Goal: Task Accomplishment & Management: Complete application form

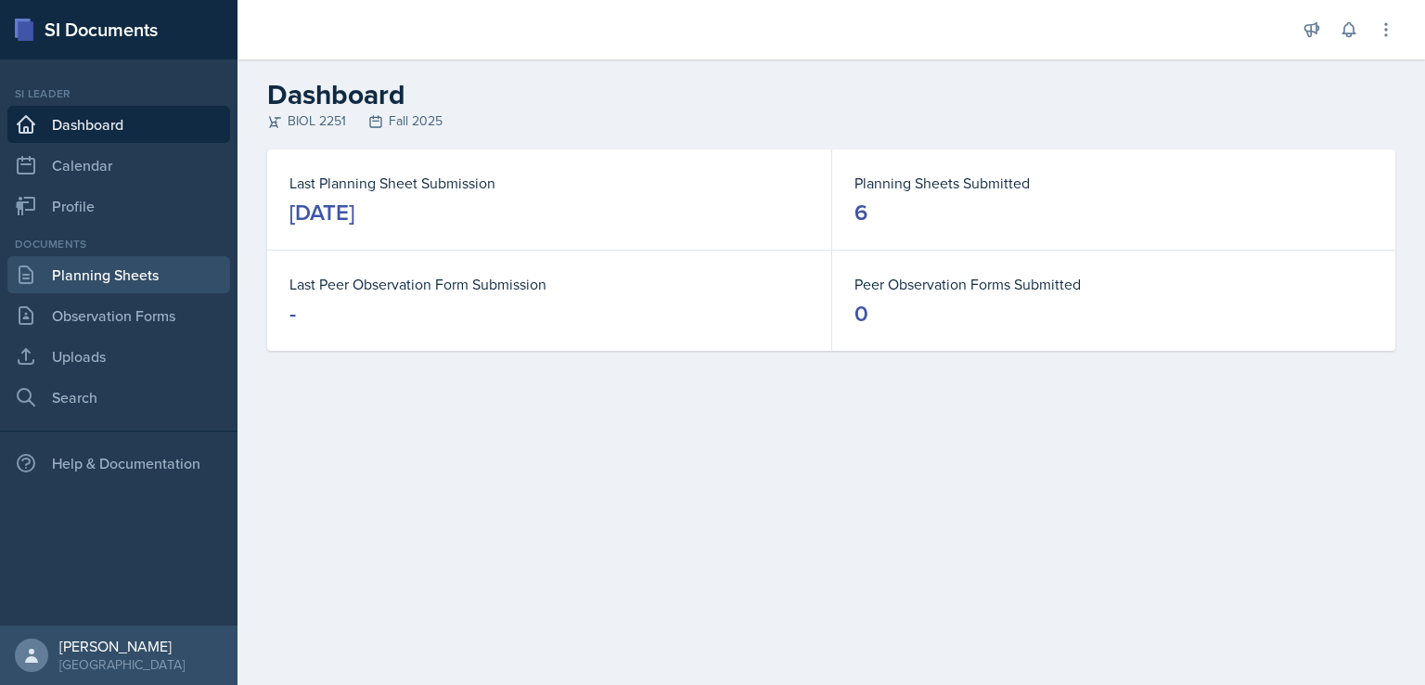
click at [57, 281] on link "Planning Sheets" at bounding box center [118, 274] width 223 height 37
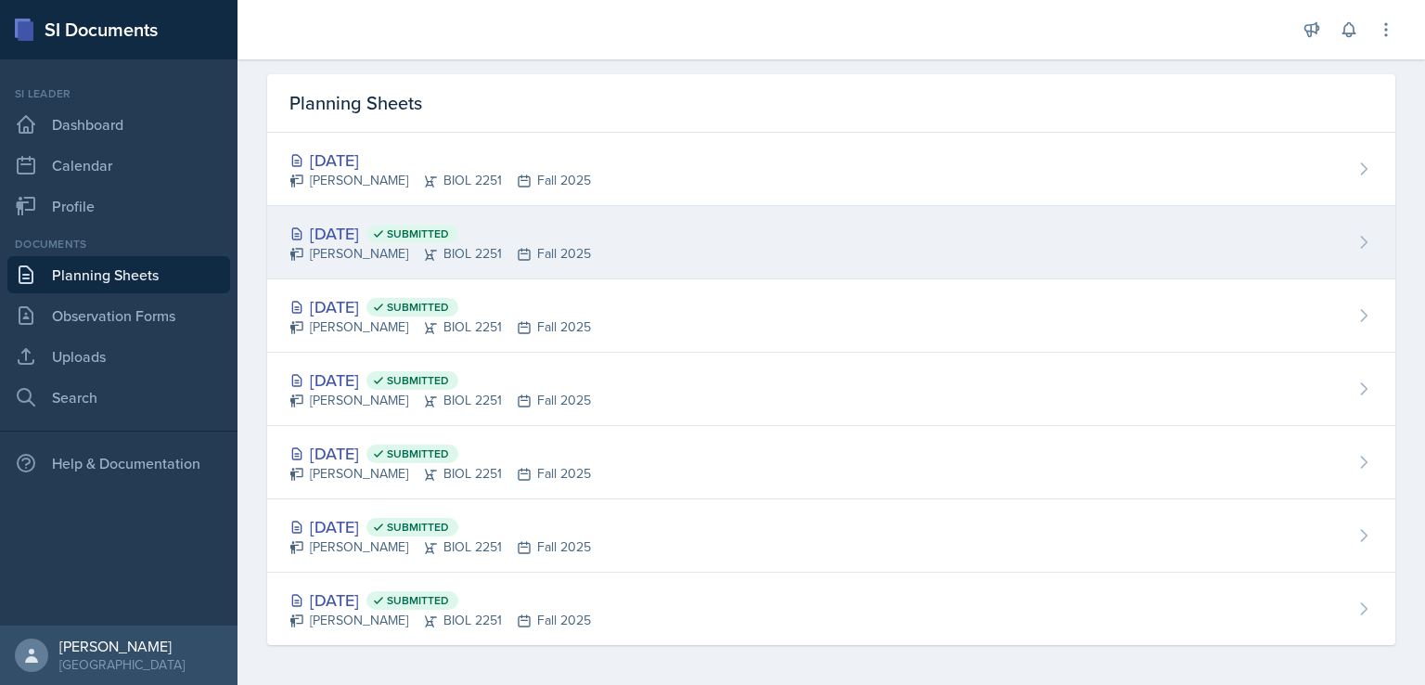
scroll to position [59, 0]
click at [368, 220] on div "[DATE] Submitted" at bounding box center [441, 229] width 302 height 25
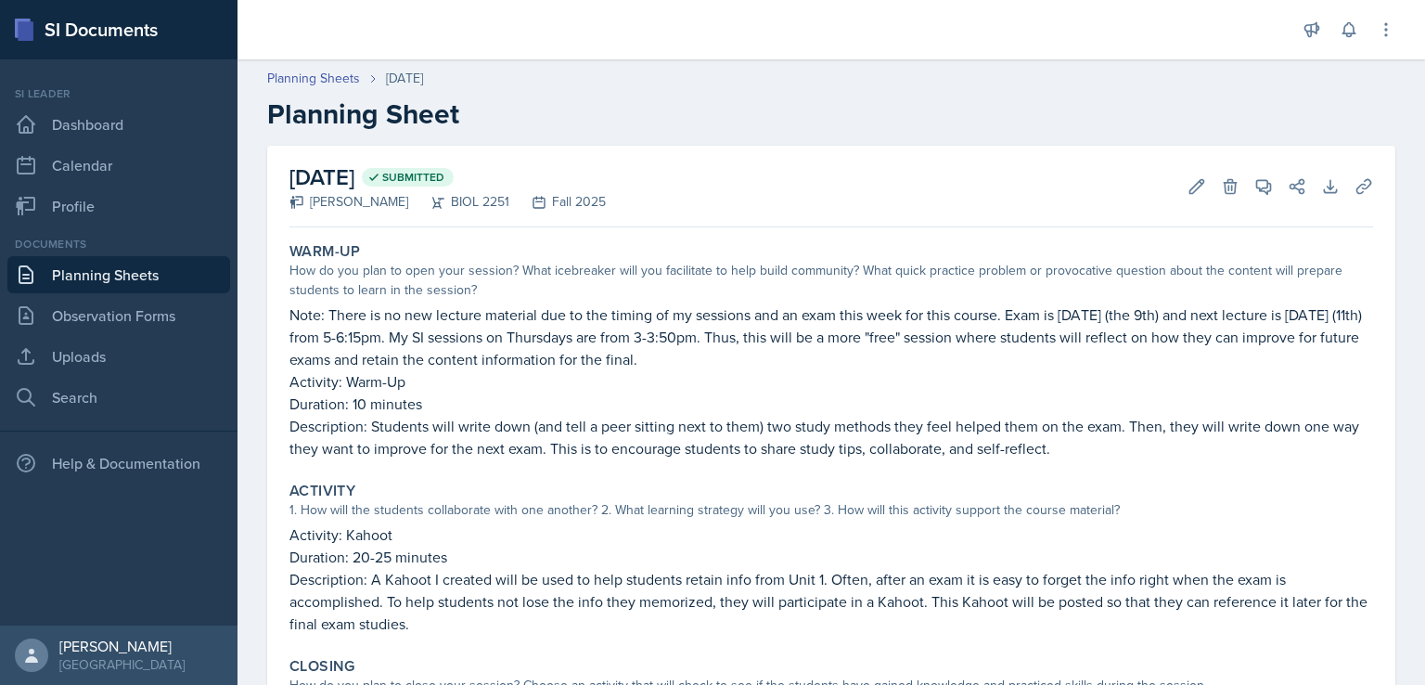
click at [160, 266] on link "Planning Sheets" at bounding box center [118, 274] width 223 height 37
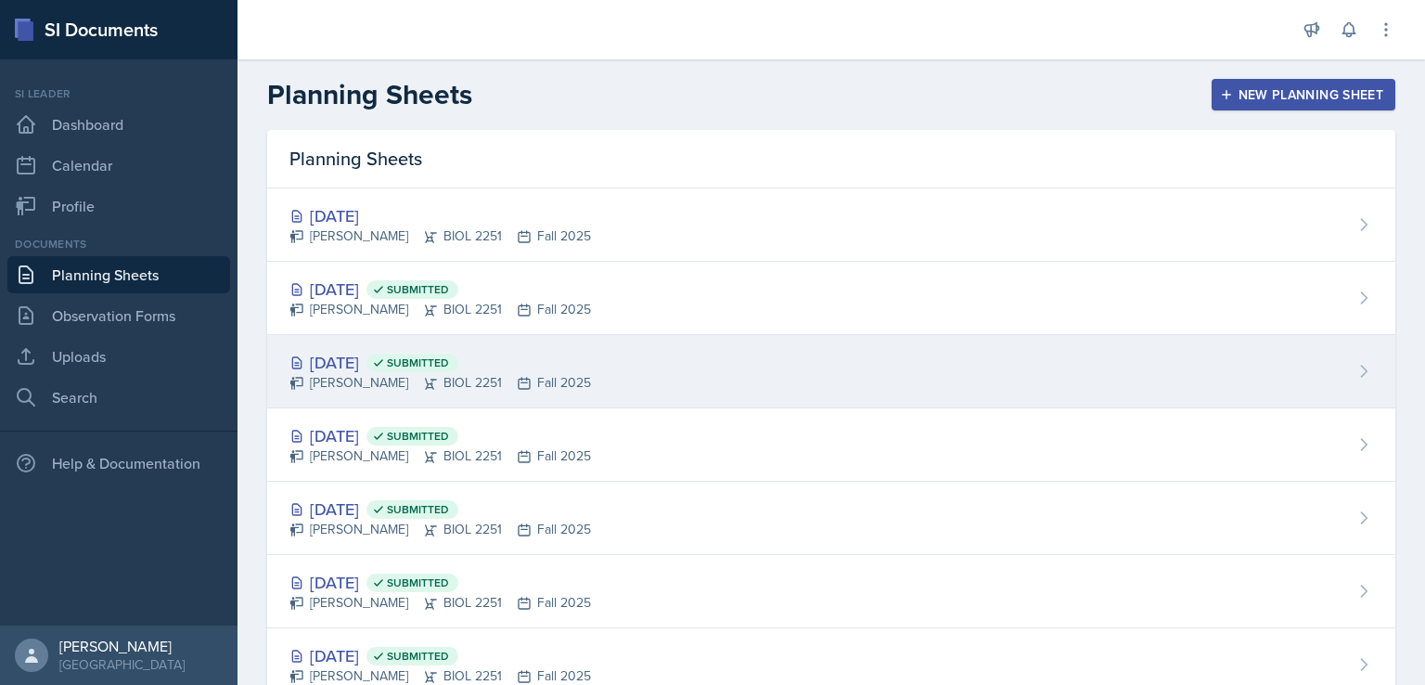
click at [397, 371] on div "[DATE] Submitted" at bounding box center [441, 362] width 302 height 25
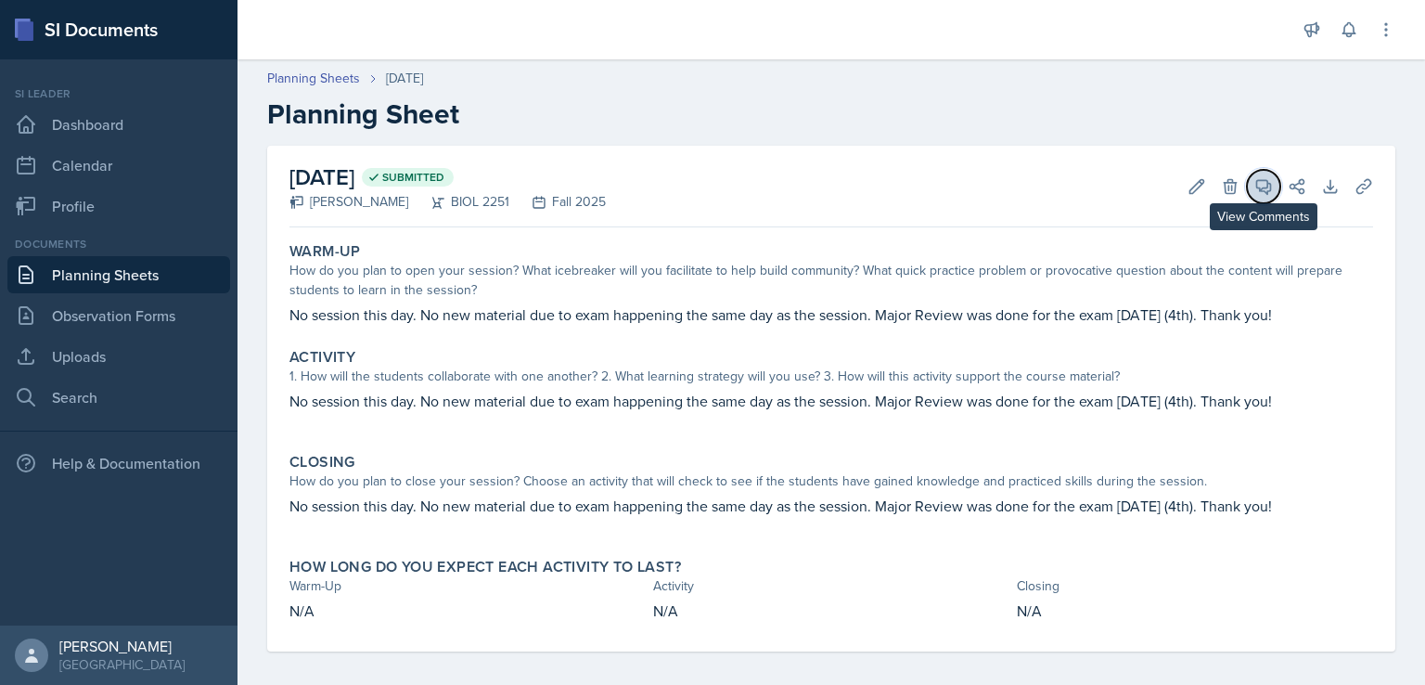
click at [1255, 184] on icon at bounding box center [1264, 186] width 19 height 19
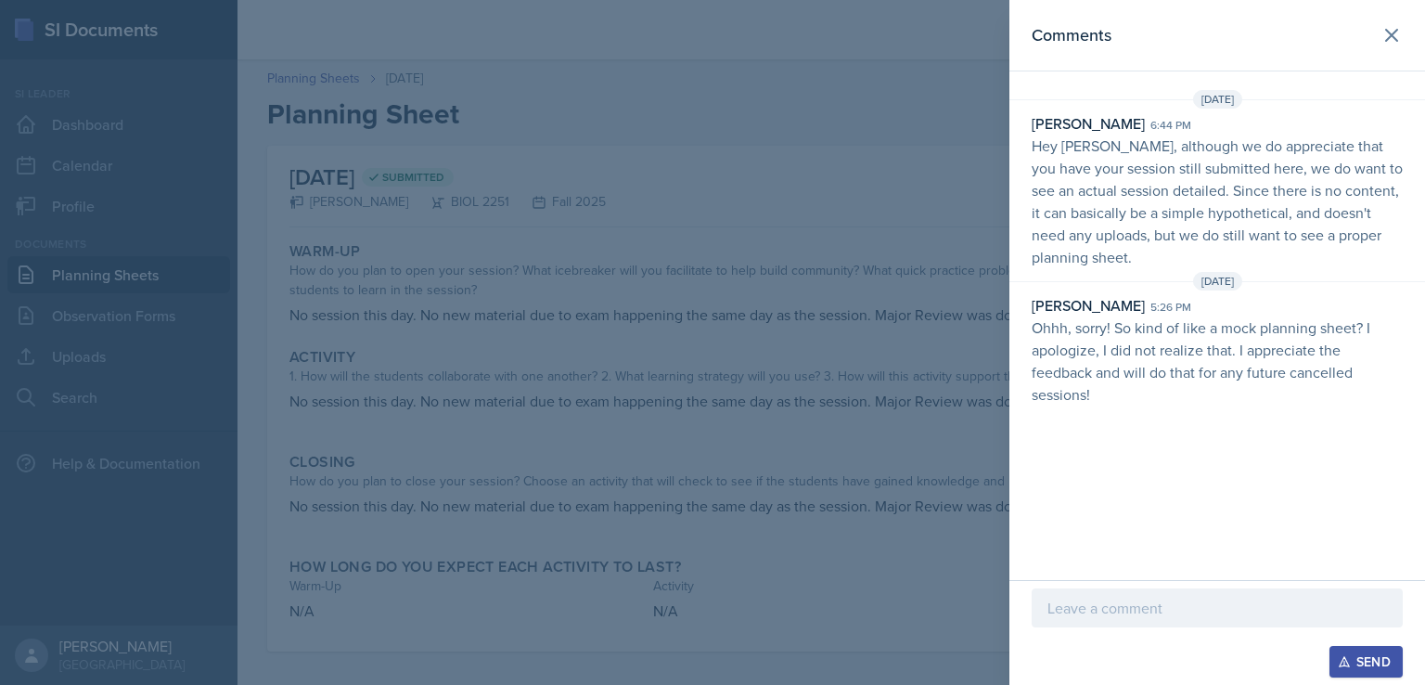
click at [750, 532] on div at bounding box center [712, 342] width 1425 height 685
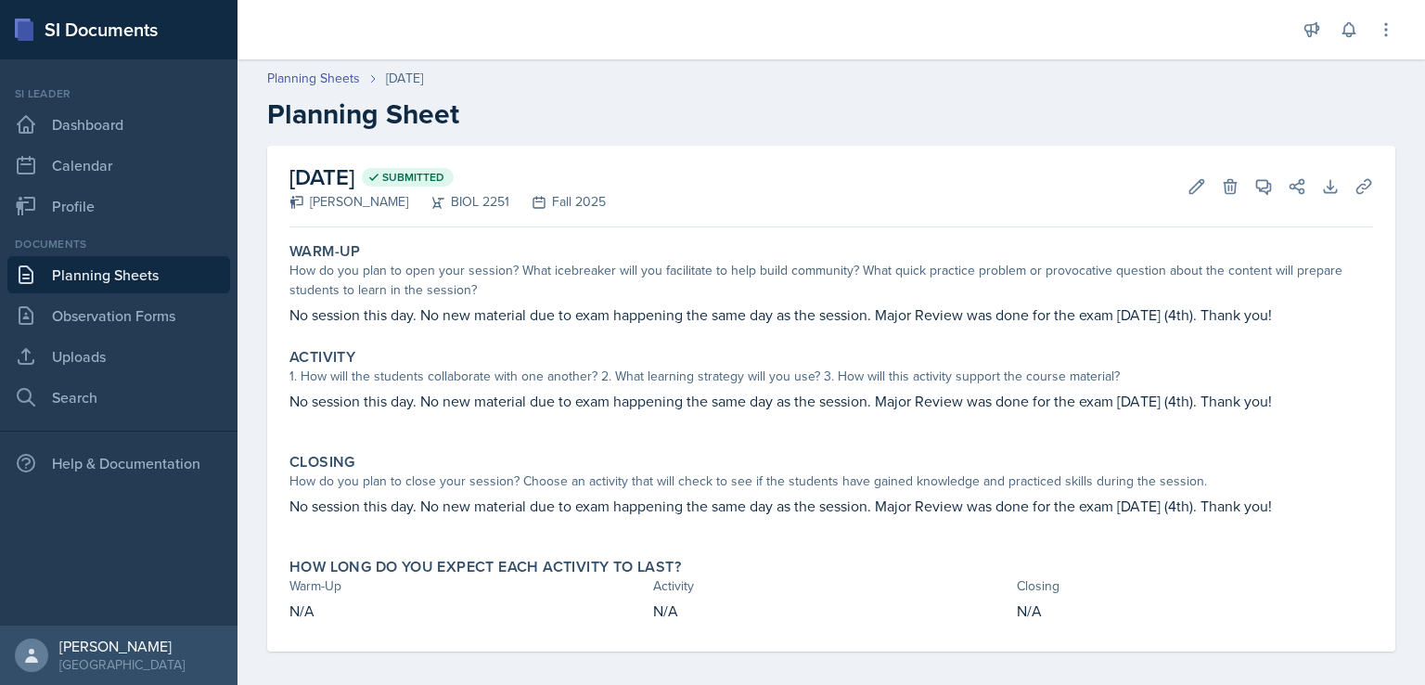
click at [77, 267] on link "Planning Sheets" at bounding box center [118, 274] width 223 height 37
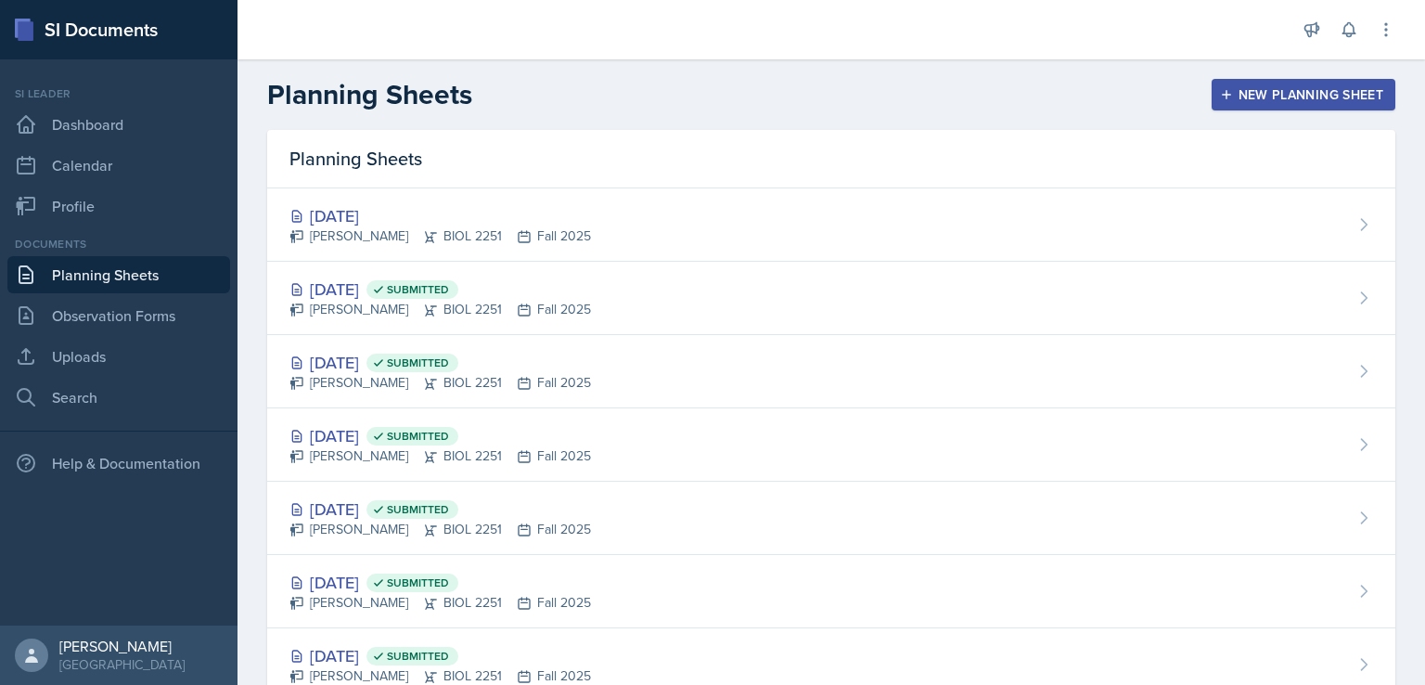
click at [1220, 89] on icon "button" at bounding box center [1226, 94] width 13 height 13
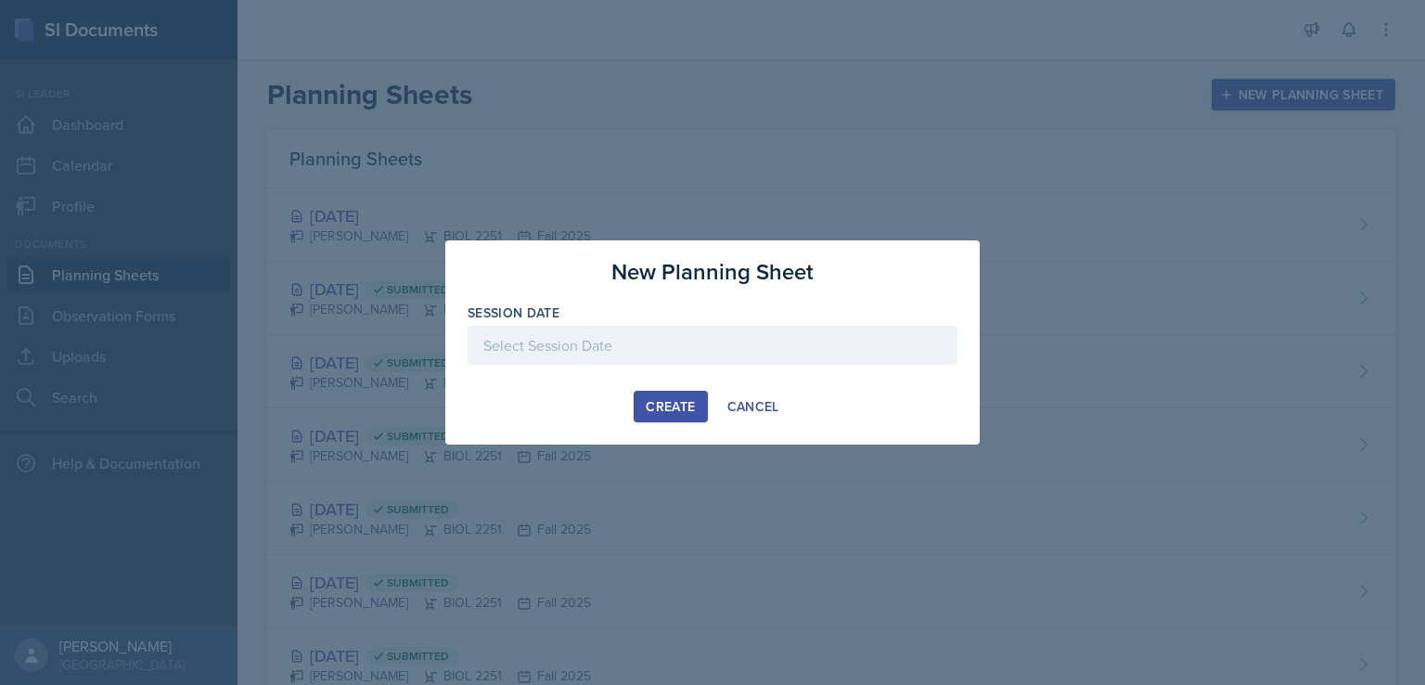
click at [629, 330] on div at bounding box center [713, 345] width 490 height 39
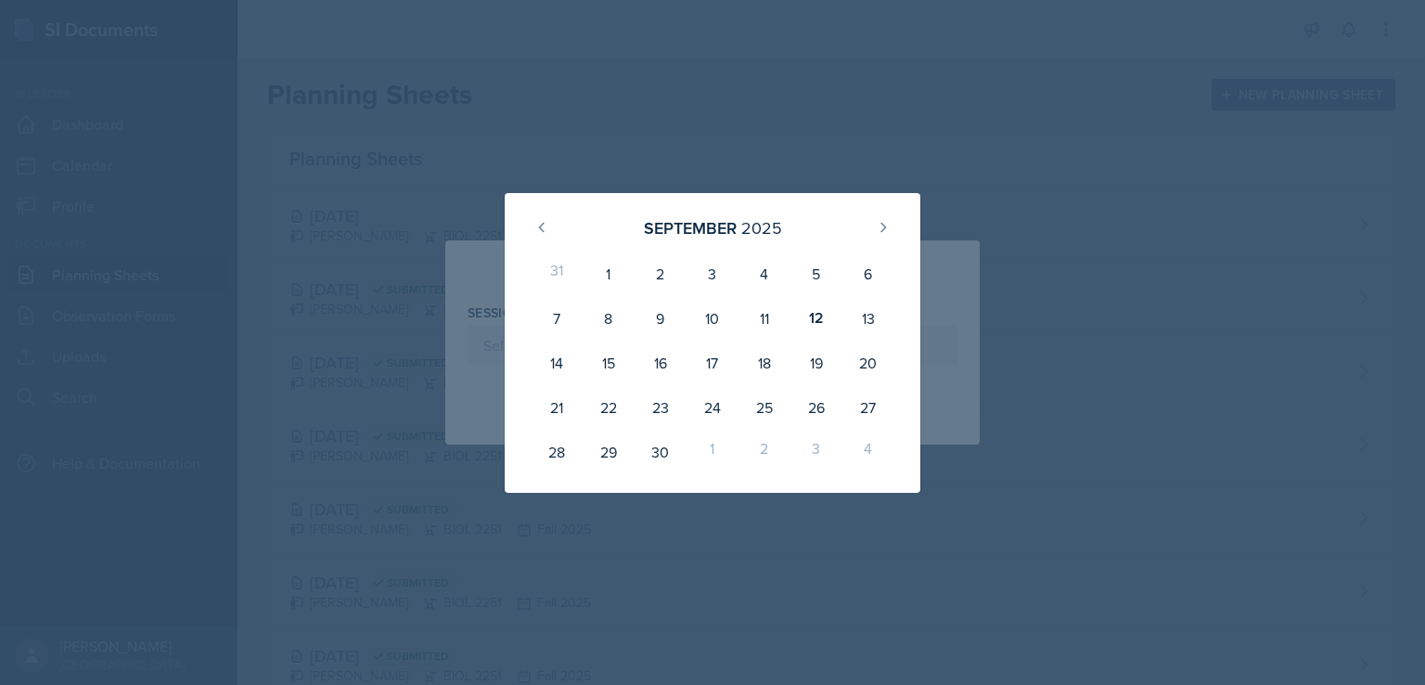
click at [349, 334] on div at bounding box center [712, 342] width 1425 height 685
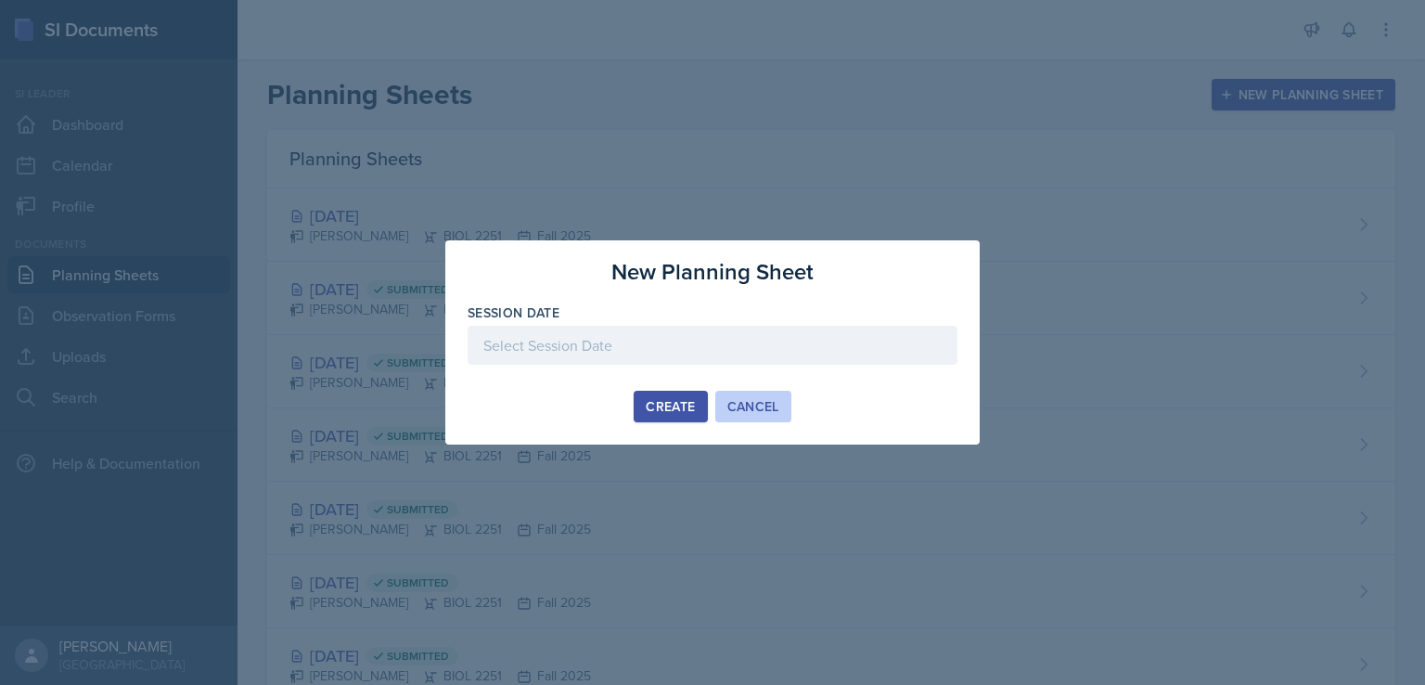
click at [754, 409] on div "Cancel" at bounding box center [754, 406] width 52 height 15
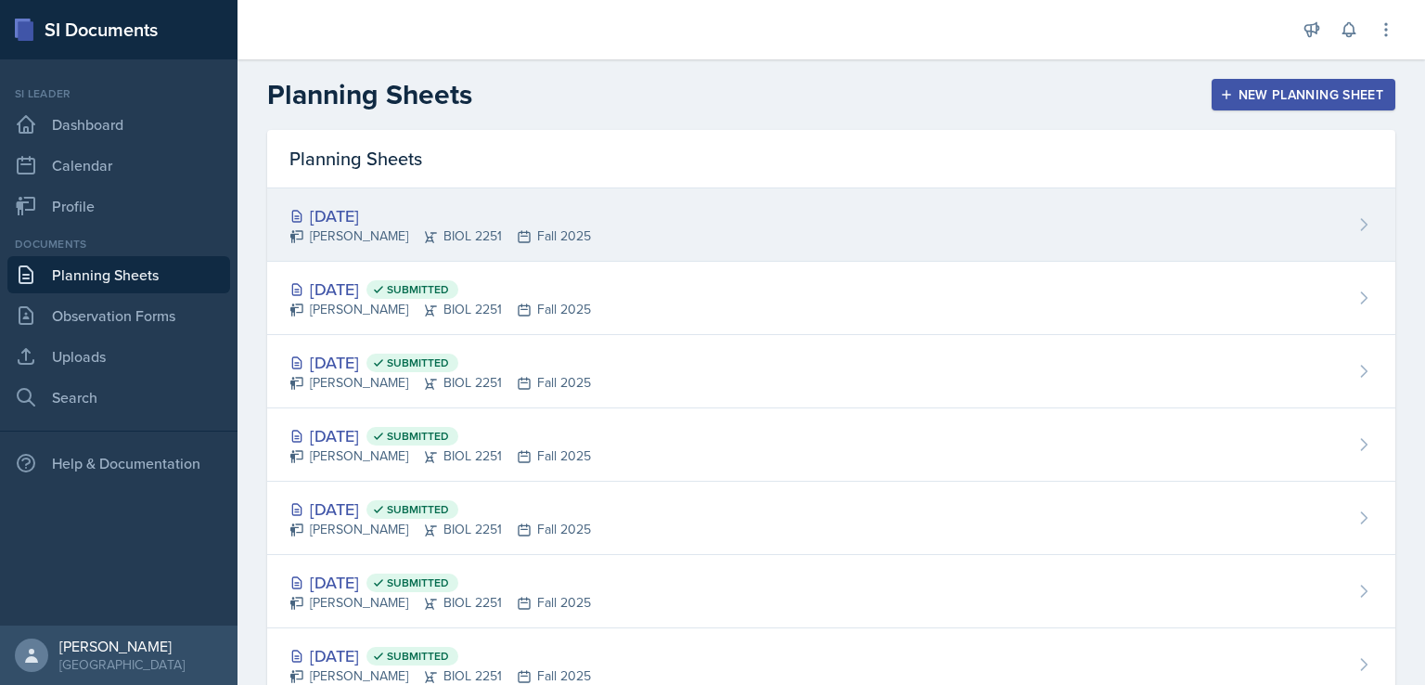
click at [387, 210] on div "[DATE]" at bounding box center [441, 215] width 302 height 25
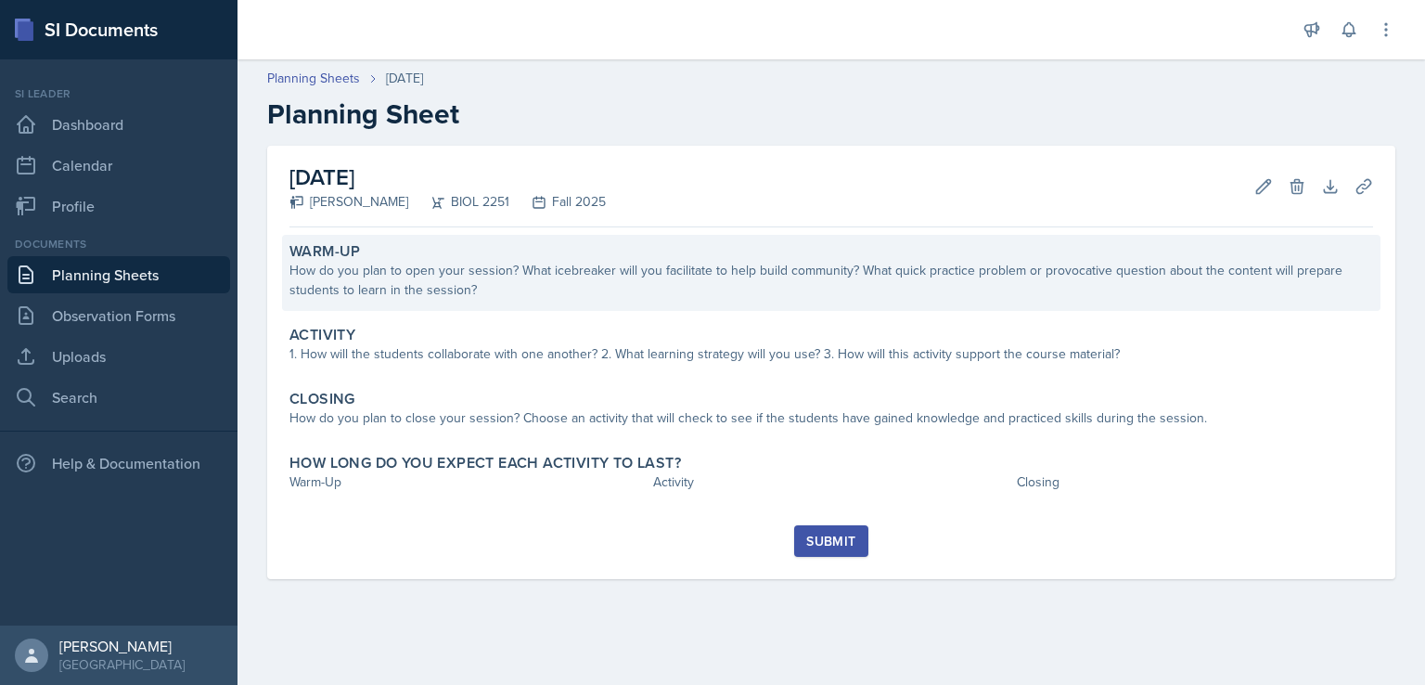
click at [750, 292] on div "How do you plan to open your session? What icebreaker will you facilitate to he…" at bounding box center [832, 280] width 1084 height 39
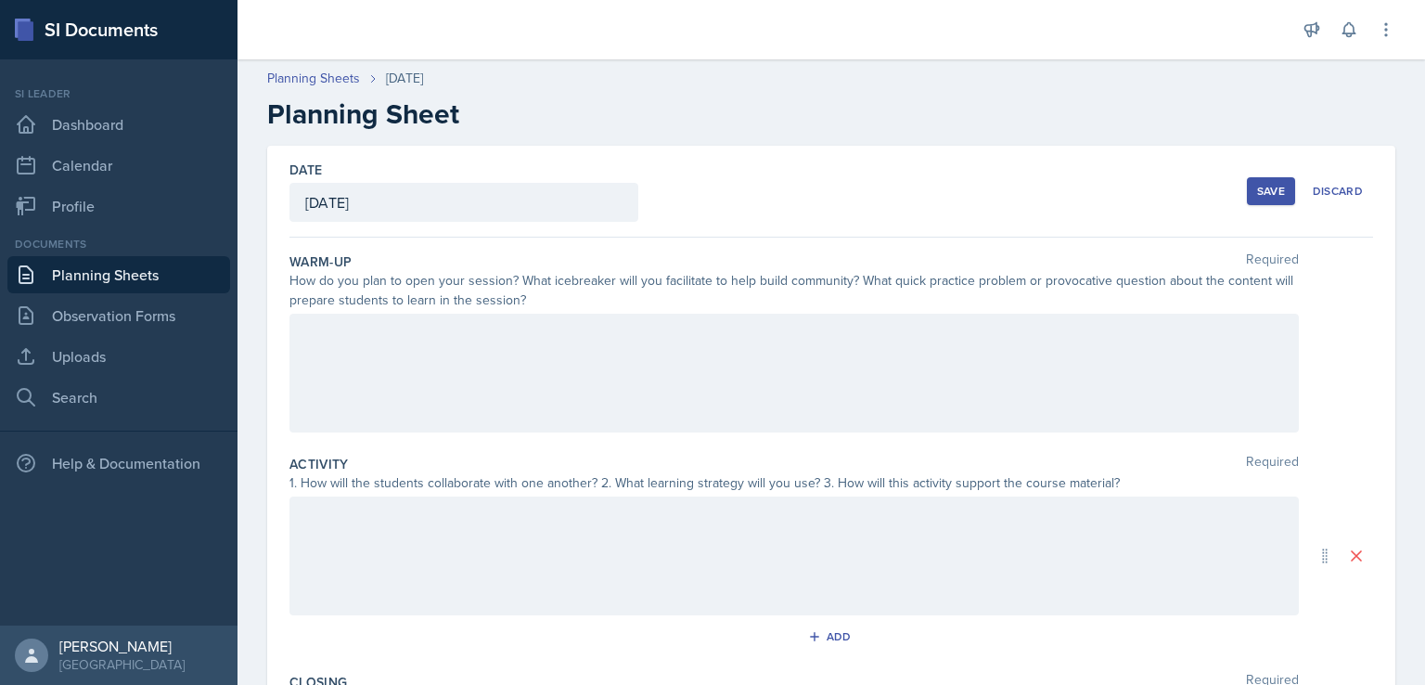
click at [609, 329] on div at bounding box center [795, 373] width 1010 height 119
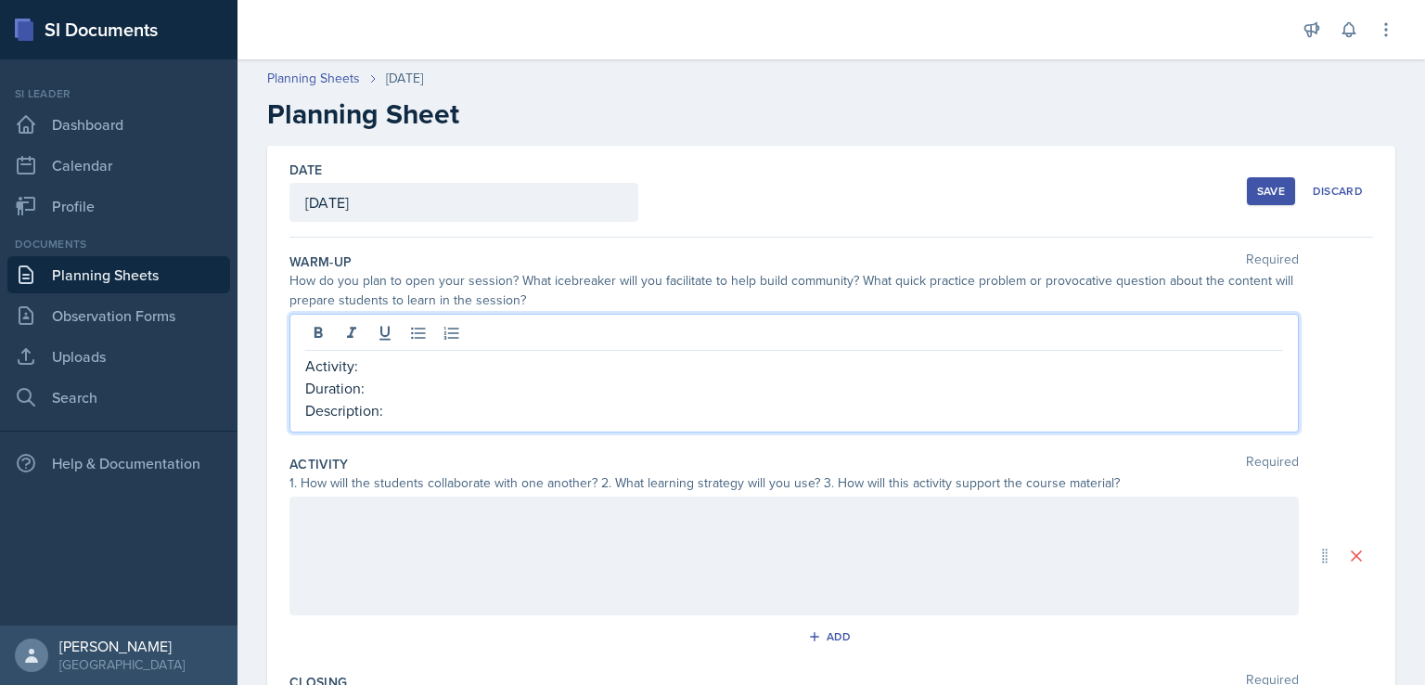
click at [571, 369] on p "Activity:" at bounding box center [794, 365] width 978 height 22
click at [507, 376] on em "content=DAGyn4CsNi0&utm" at bounding box center [600, 365] width 186 height 20
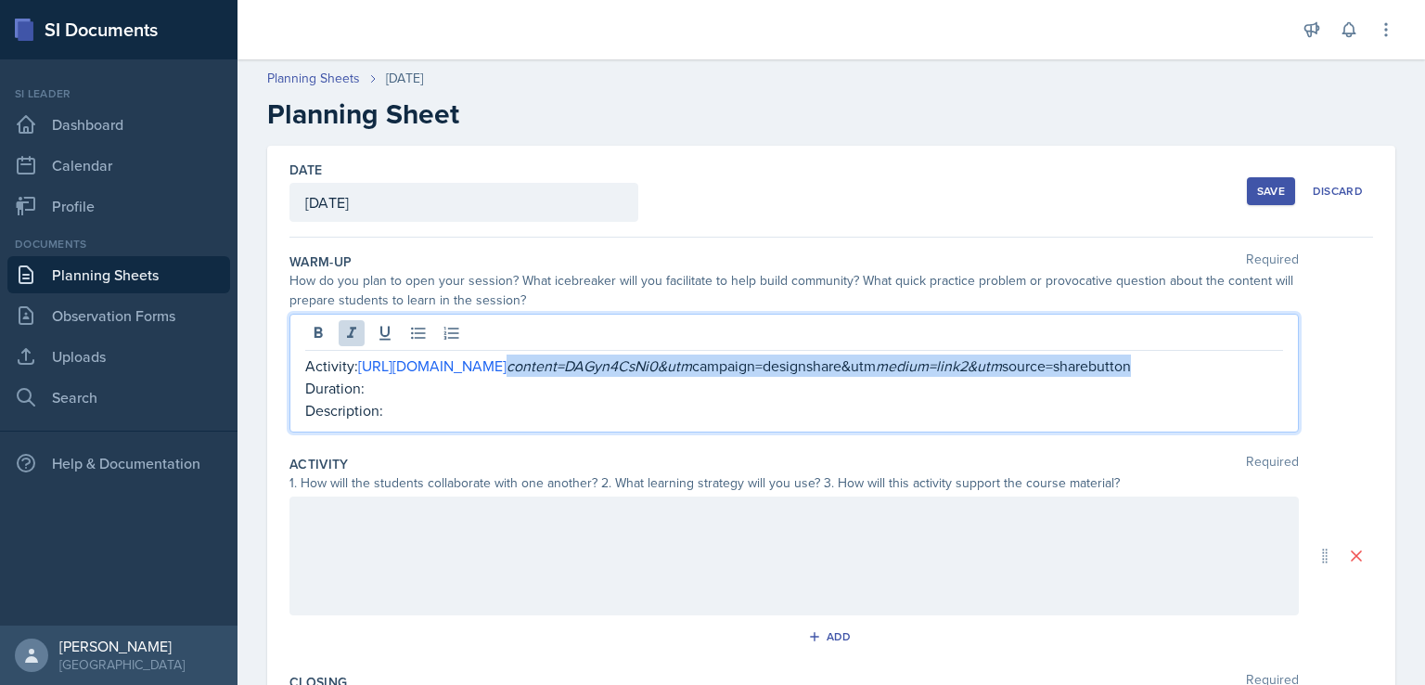
drag, startPoint x: 330, startPoint y: 389, endPoint x: 1005, endPoint y: 380, distance: 674.7
click at [1005, 377] on p "Activity: [URL][DOMAIN_NAME] content=DAGyn4CsNi0&utm campaign=designshare&utm m…" at bounding box center [794, 365] width 978 height 22
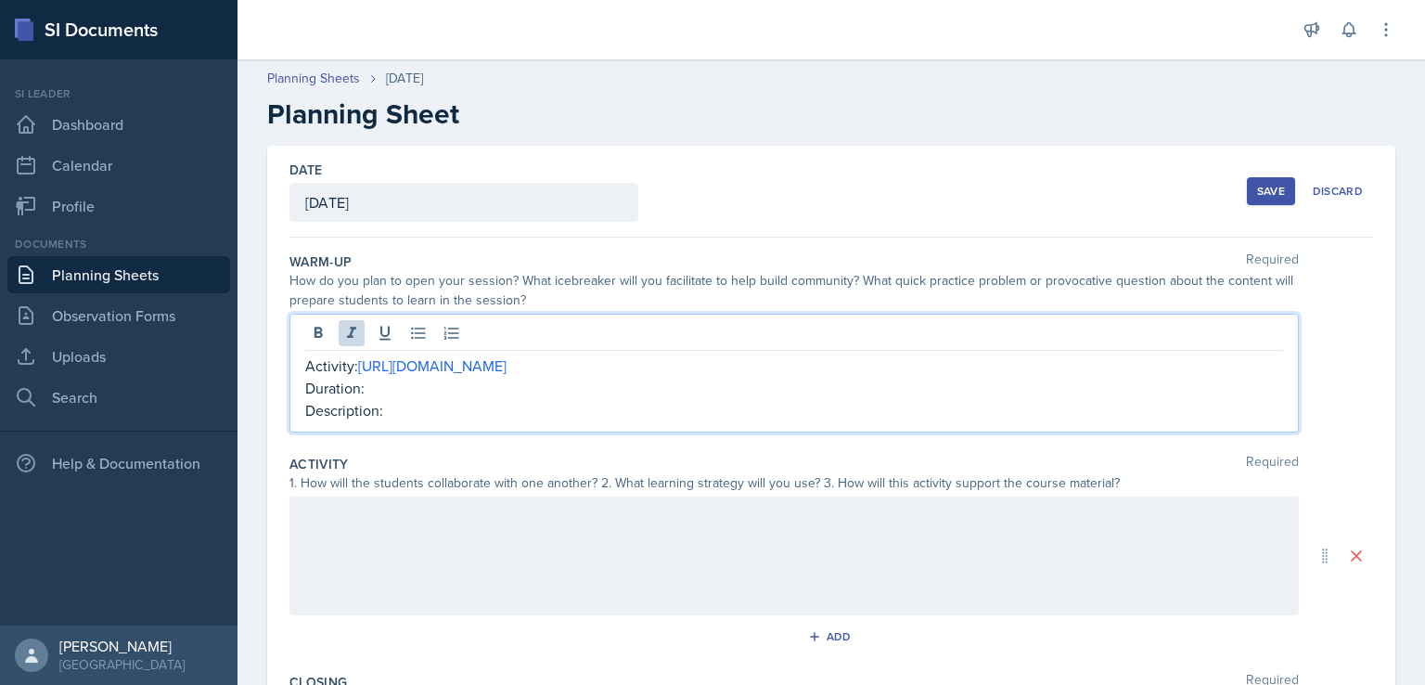
click at [762, 349] on div at bounding box center [794, 335] width 978 height 31
click at [507, 365] on link "[URL][DOMAIN_NAME]" at bounding box center [432, 365] width 148 height 20
click at [554, 396] on p "Duration:" at bounding box center [794, 388] width 978 height 22
click at [562, 413] on p "Description:" at bounding box center [794, 410] width 978 height 22
